Goal: Task Accomplishment & Management: Manage account settings

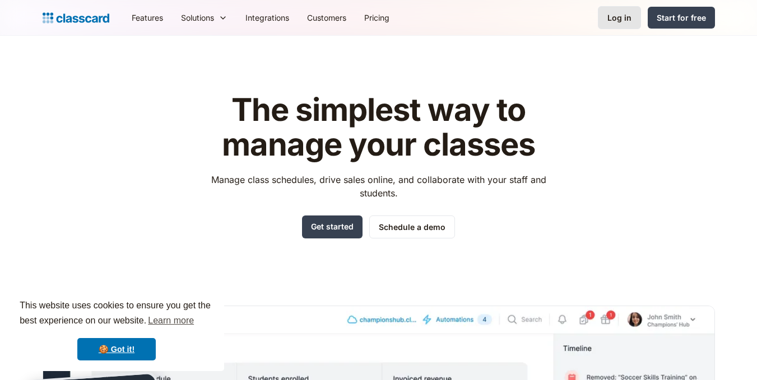
click at [623, 21] on div "Log in" at bounding box center [619, 18] width 24 height 12
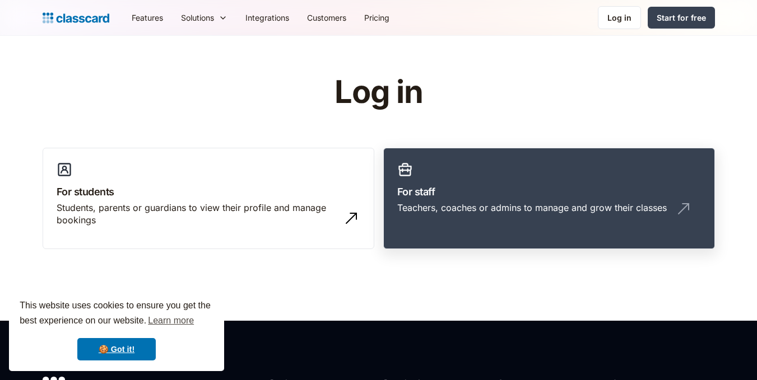
click at [449, 175] on link "For staff Teachers, coaches or admins to manage and grow their classes" at bounding box center [549, 199] width 332 height 102
